Goal: Information Seeking & Learning: Learn about a topic

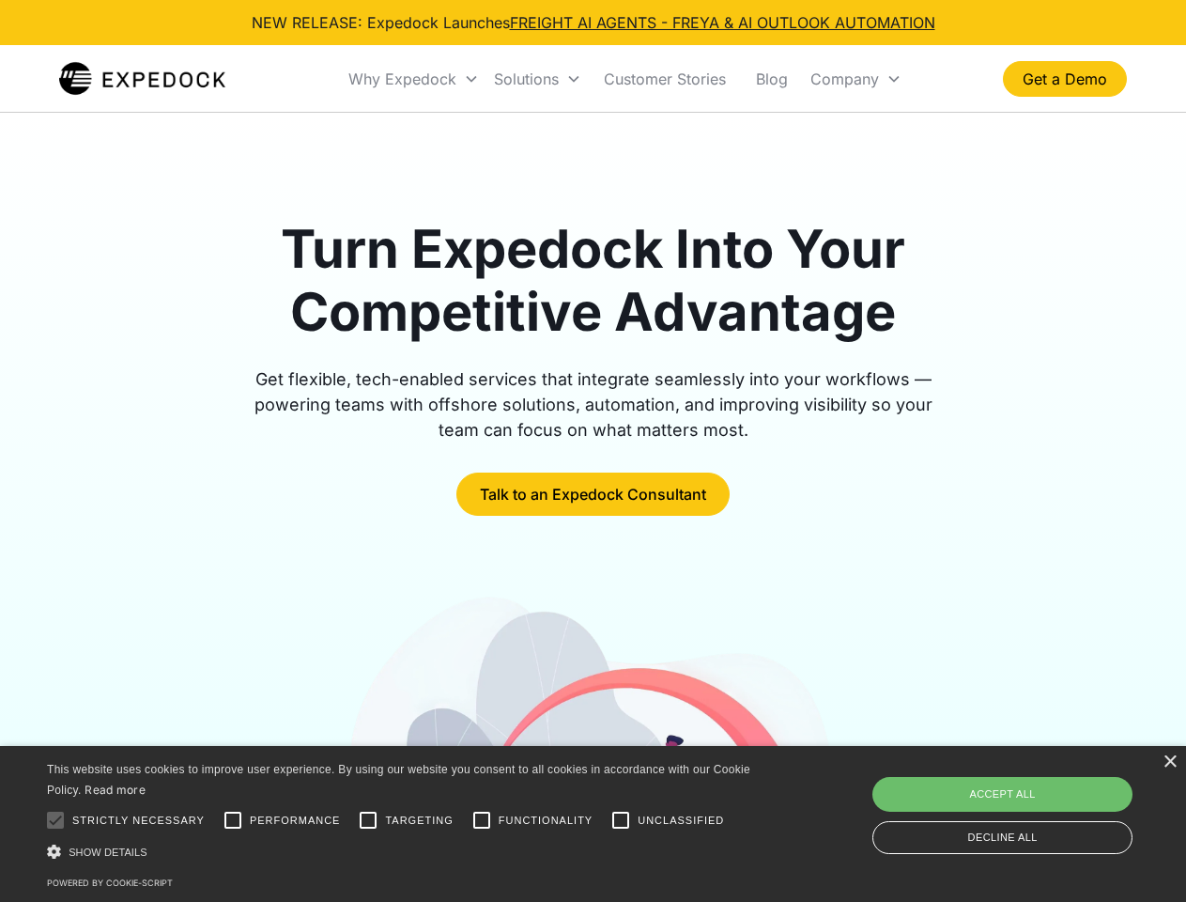
click at [414, 79] on div "Why Expedock" at bounding box center [402, 79] width 108 height 19
click at [537, 79] on div "Solutions" at bounding box center [526, 79] width 65 height 19
click at [856, 79] on div "Company" at bounding box center [845, 79] width 69 height 19
click at [55, 820] on div at bounding box center [56, 820] width 38 height 38
click at [233, 820] on input "Performance" at bounding box center [233, 820] width 38 height 38
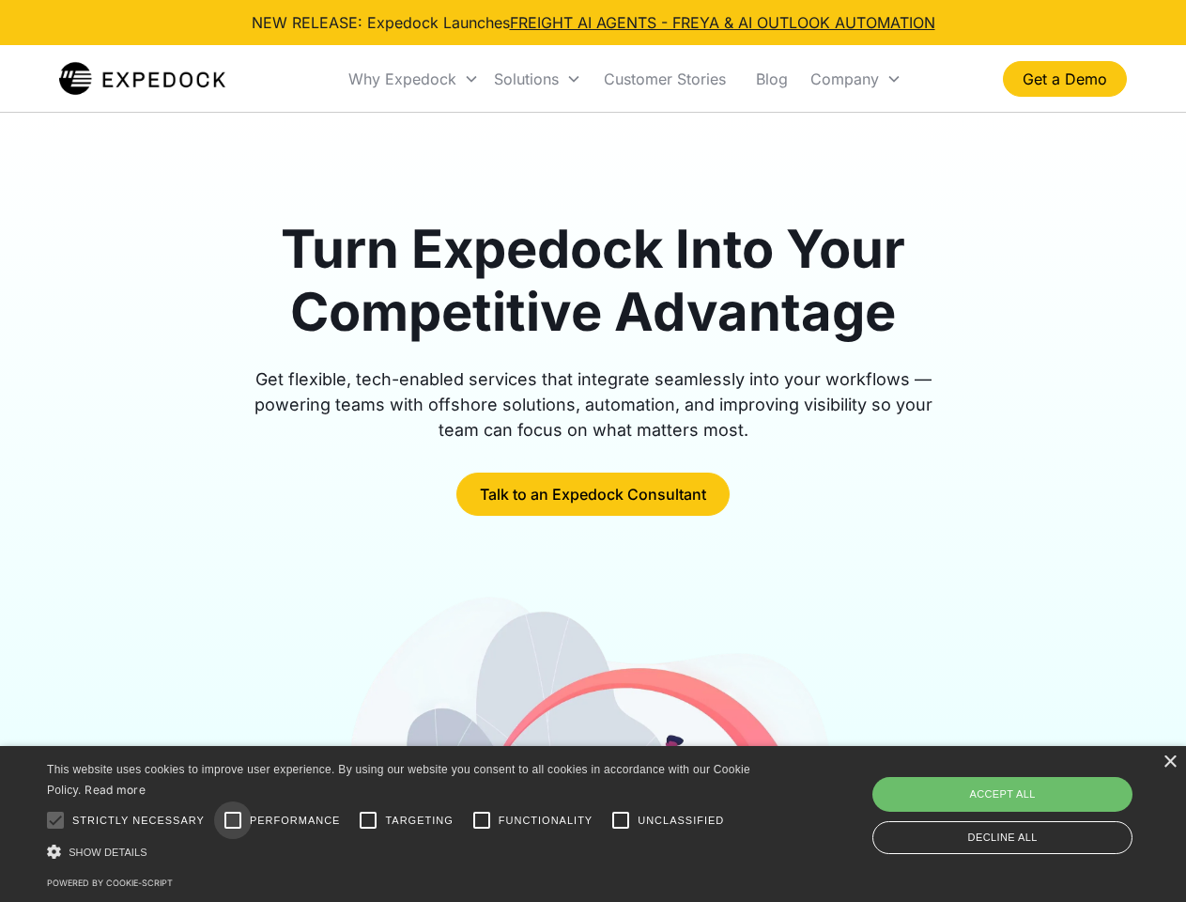
checkbox input "true"
click at [368, 820] on input "Targeting" at bounding box center [368, 820] width 38 height 38
checkbox input "true"
click at [482, 820] on input "Functionality" at bounding box center [482, 820] width 38 height 38
checkbox input "true"
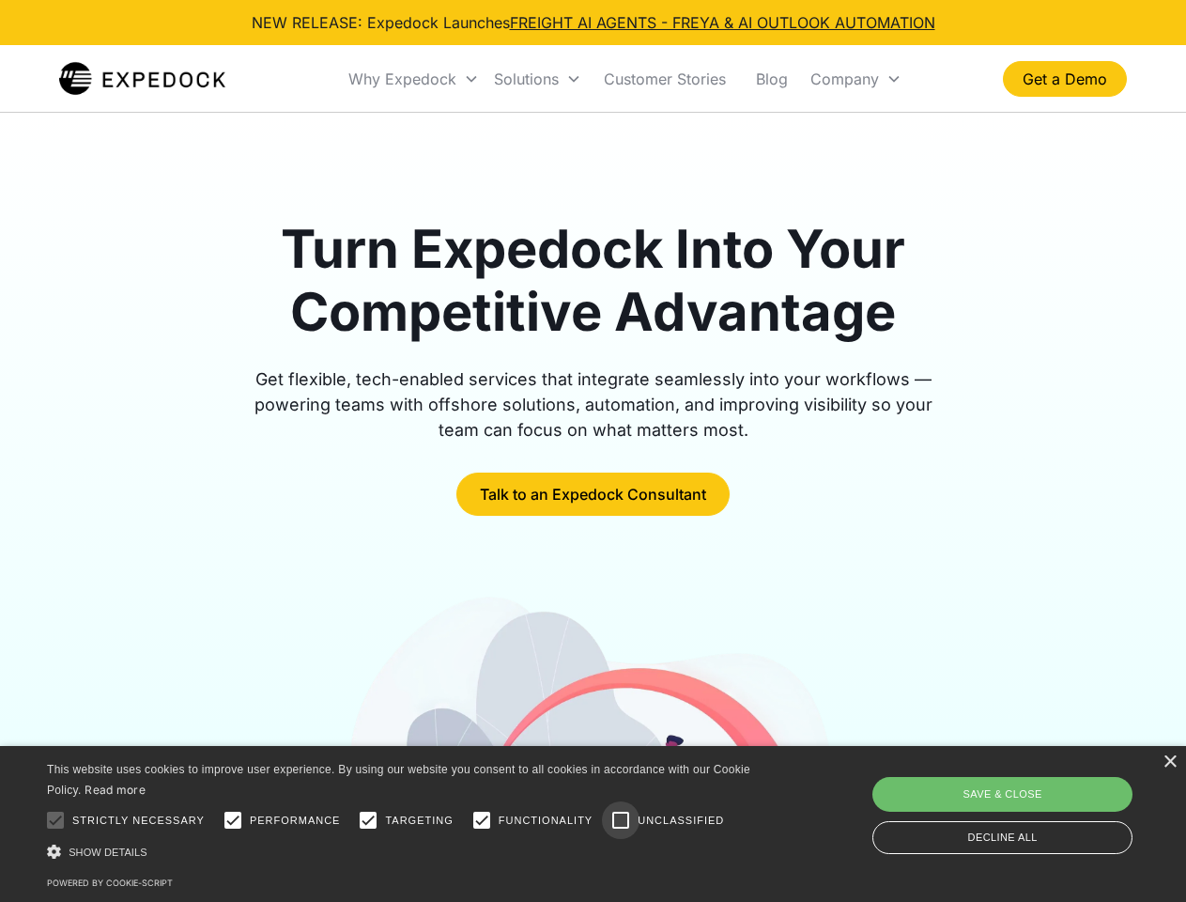
click at [621, 820] on input "Unclassified" at bounding box center [621, 820] width 38 height 38
checkbox input "true"
click at [402, 851] on div "Show details Hide details" at bounding box center [402, 852] width 710 height 20
